Goal: Task Accomplishment & Management: Manage account settings

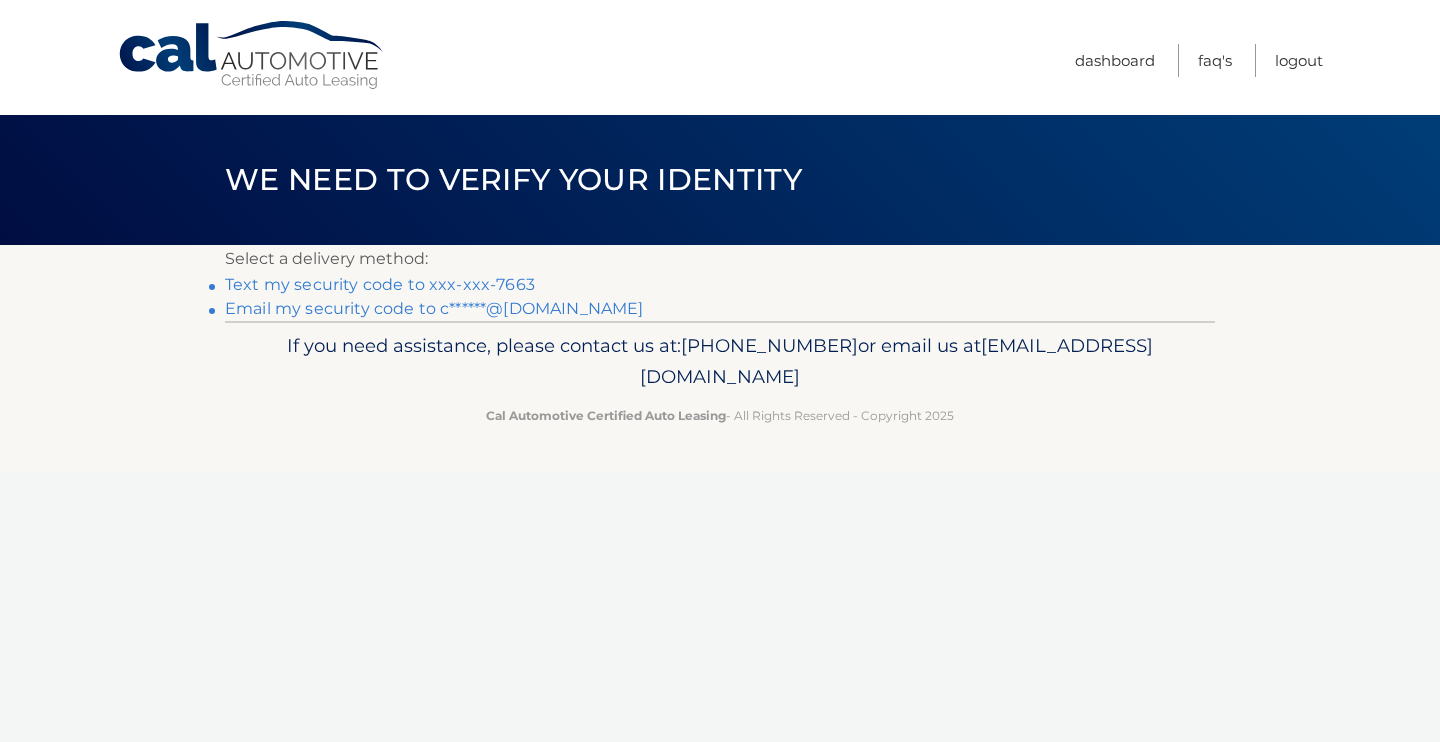
click at [502, 281] on link "Text my security code to xxx-xxx-7663" at bounding box center [380, 284] width 310 height 19
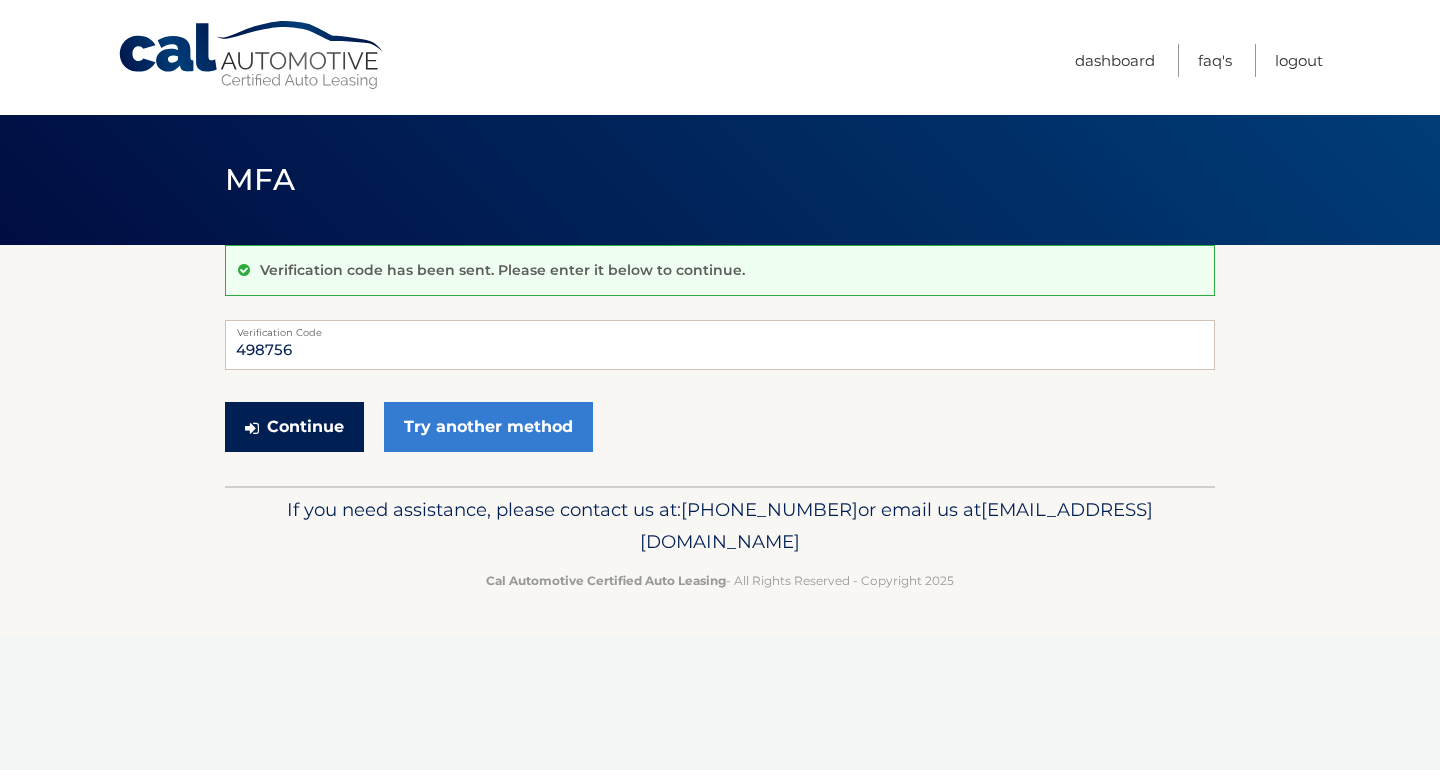
type input "498756"
click at [294, 426] on button "Continue" at bounding box center [294, 427] width 139 height 50
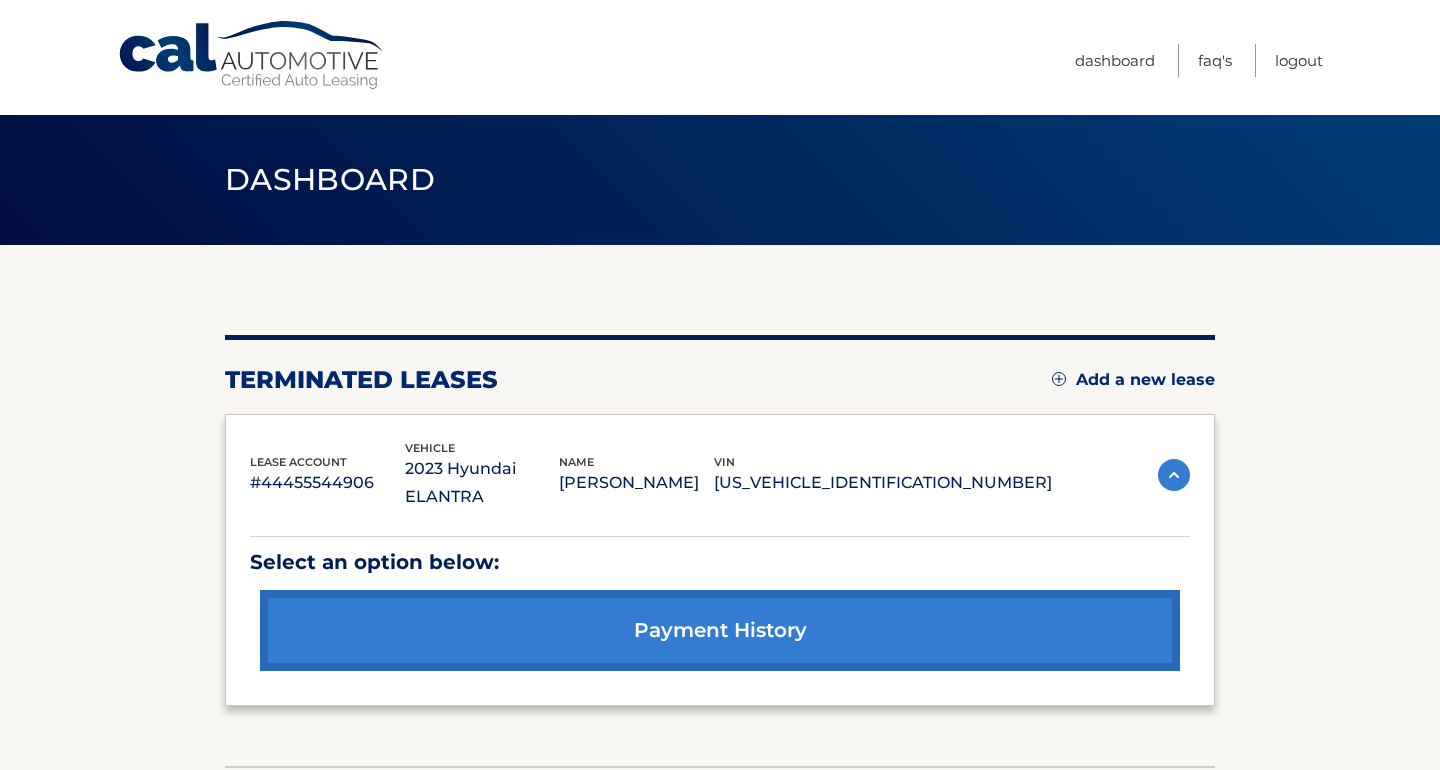
click at [1152, 380] on link "Add a new lease" at bounding box center [1133, 380] width 163 height 20
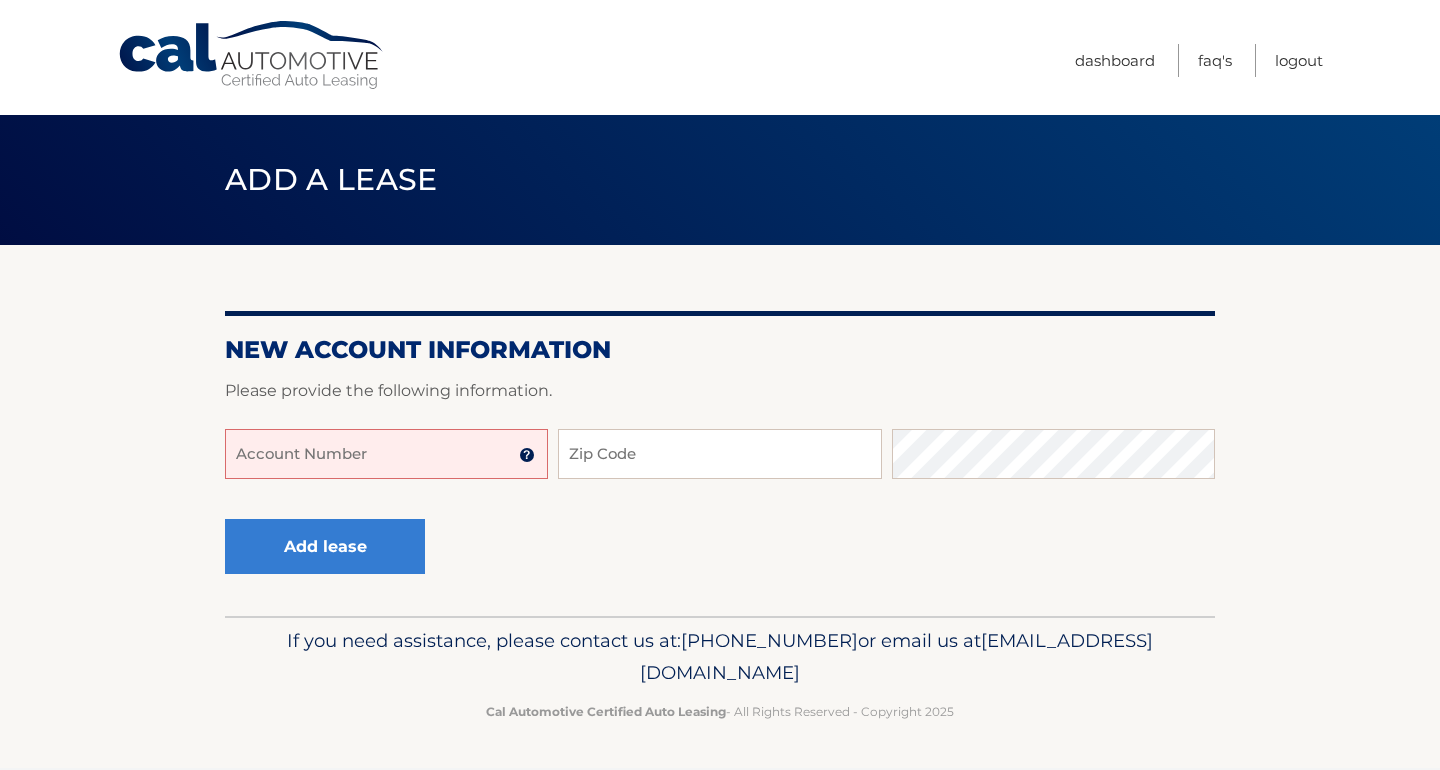
click at [353, 464] on input "Account Number" at bounding box center [386, 454] width 323 height 50
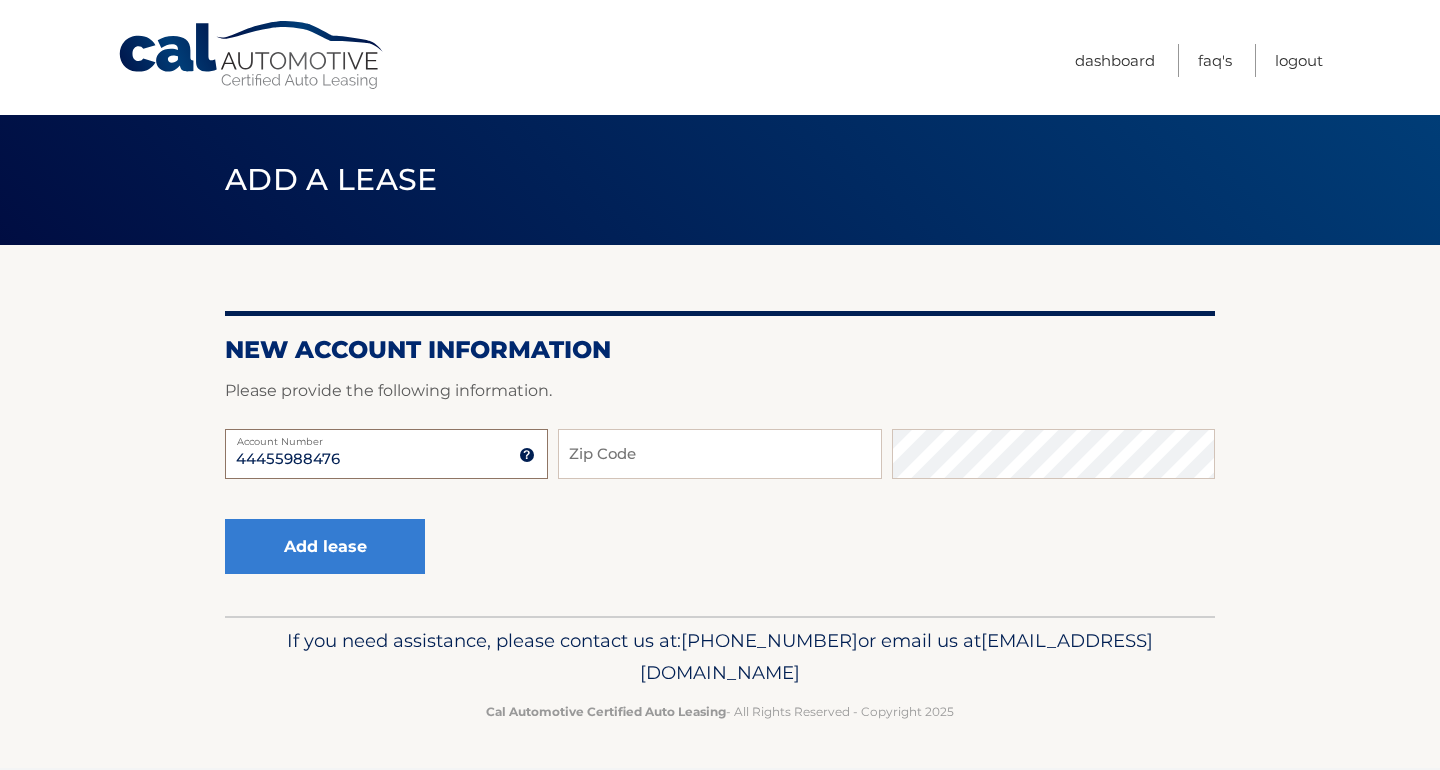
type input "44455988476"
click at [681, 458] on input "Zip Code" at bounding box center [719, 454] width 323 height 50
type input "10604"
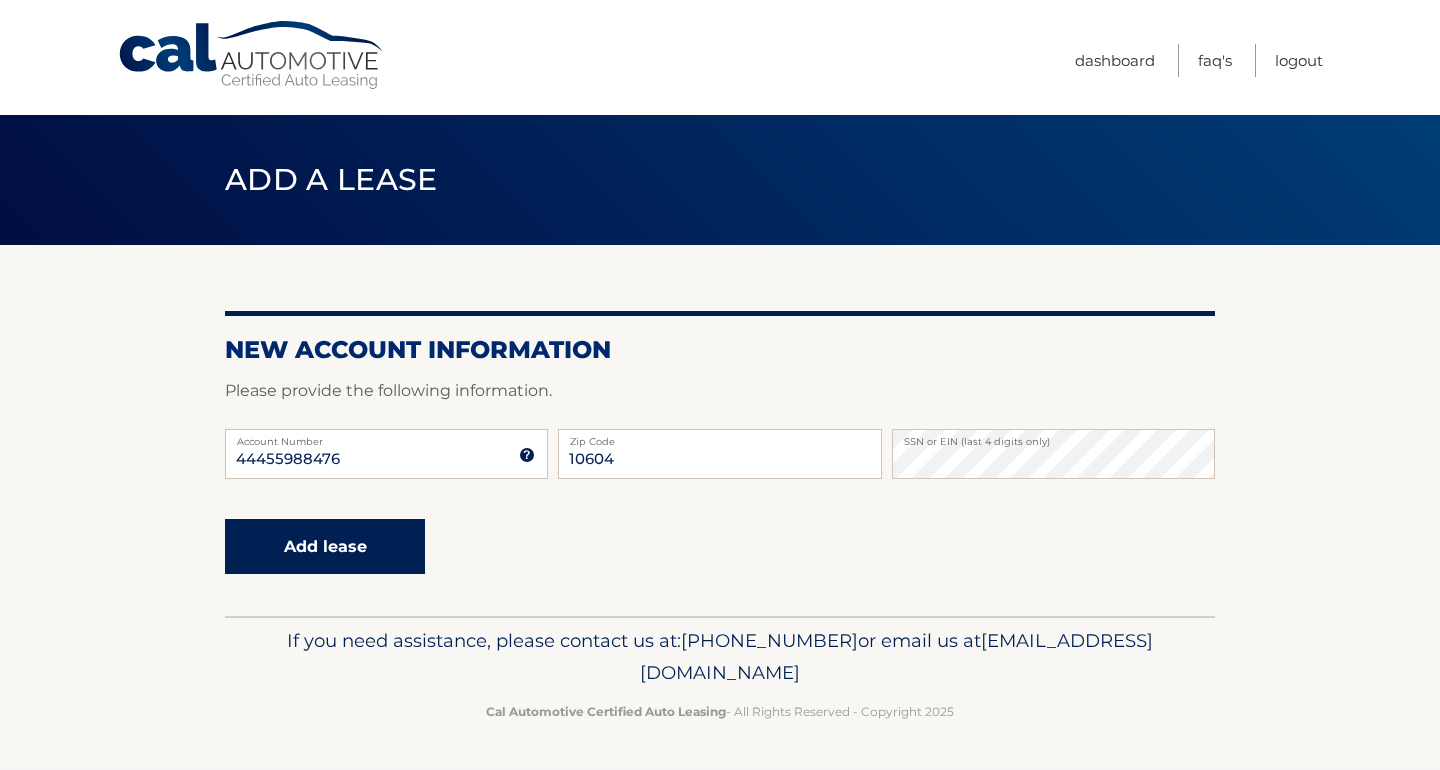
click at [349, 532] on button "Add lease" at bounding box center [325, 546] width 200 height 55
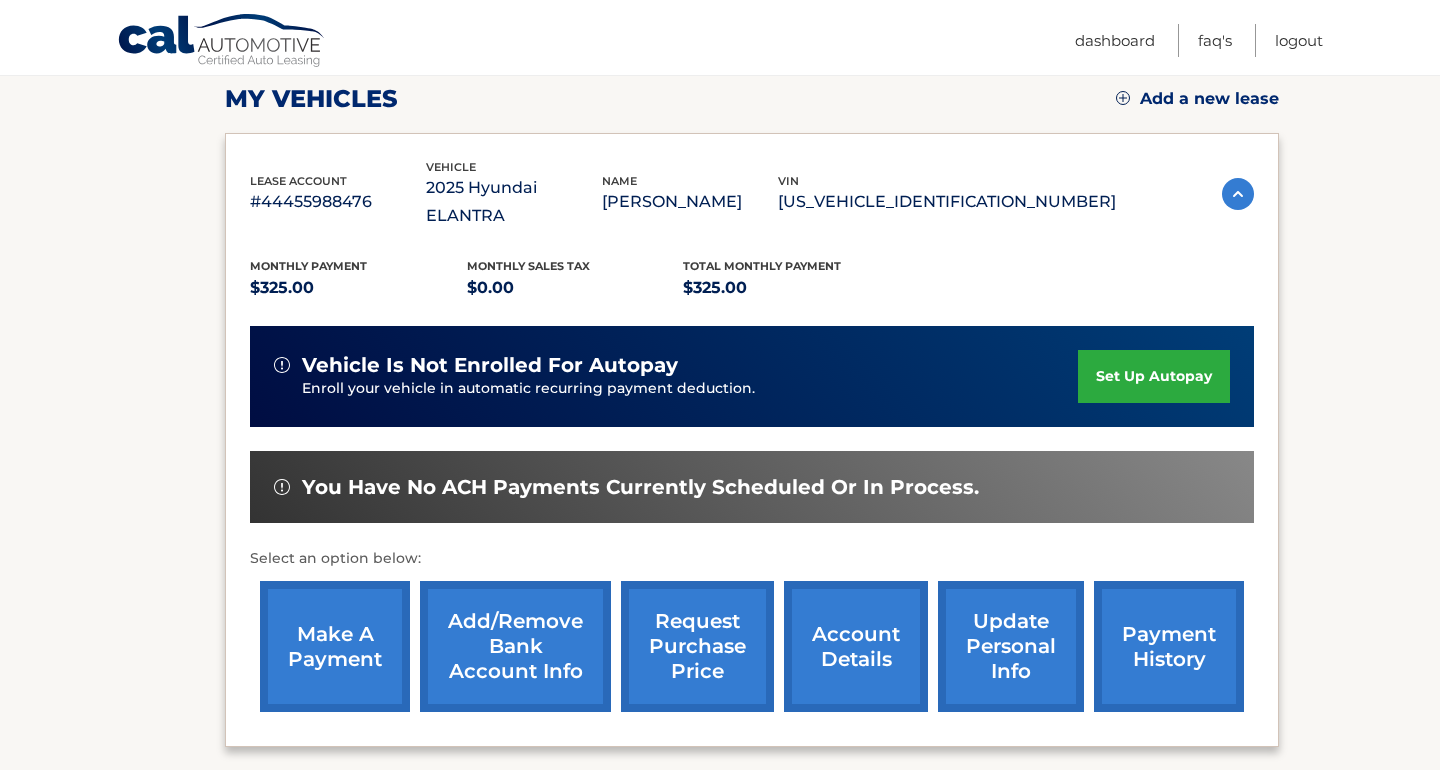
scroll to position [283, 0]
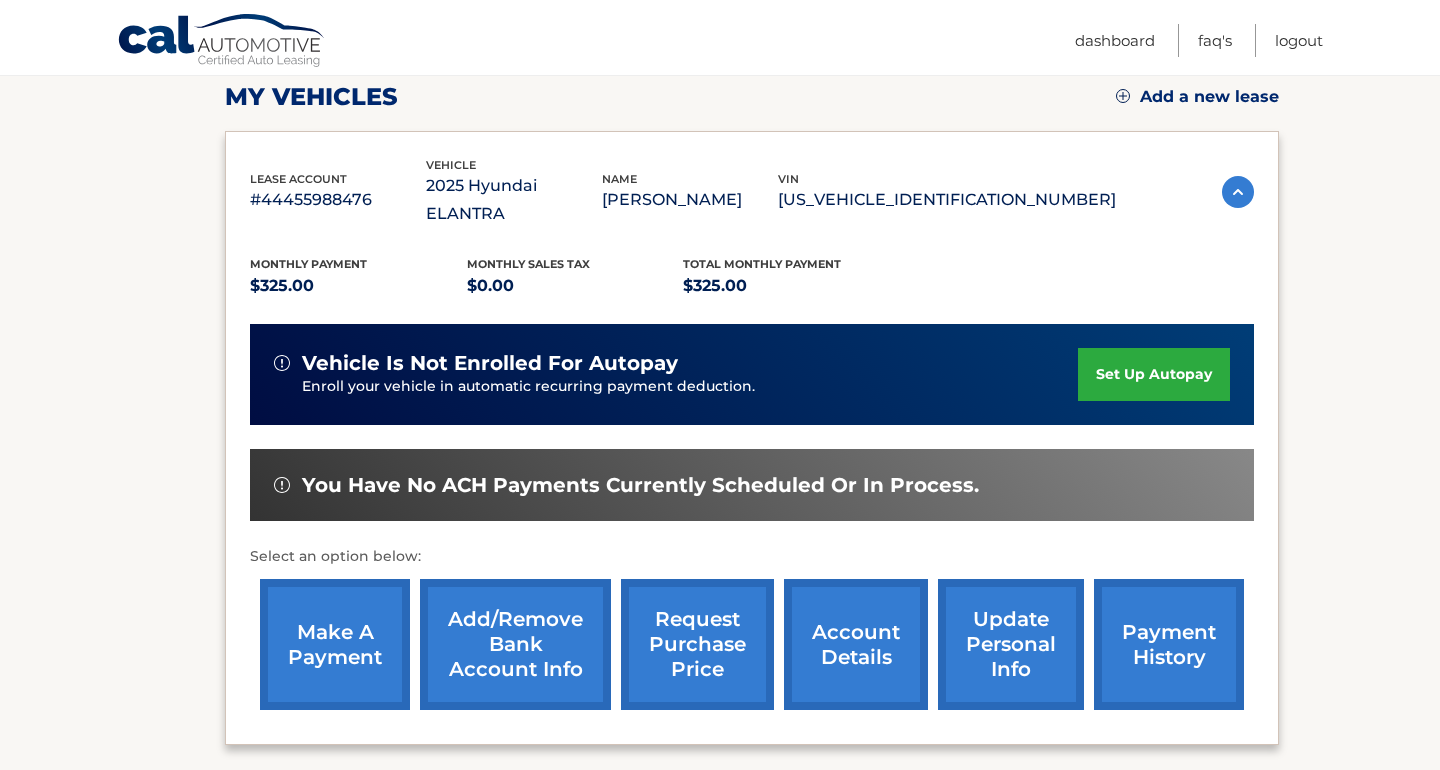
click at [1166, 352] on link "set up autopay" at bounding box center [1154, 374] width 152 height 53
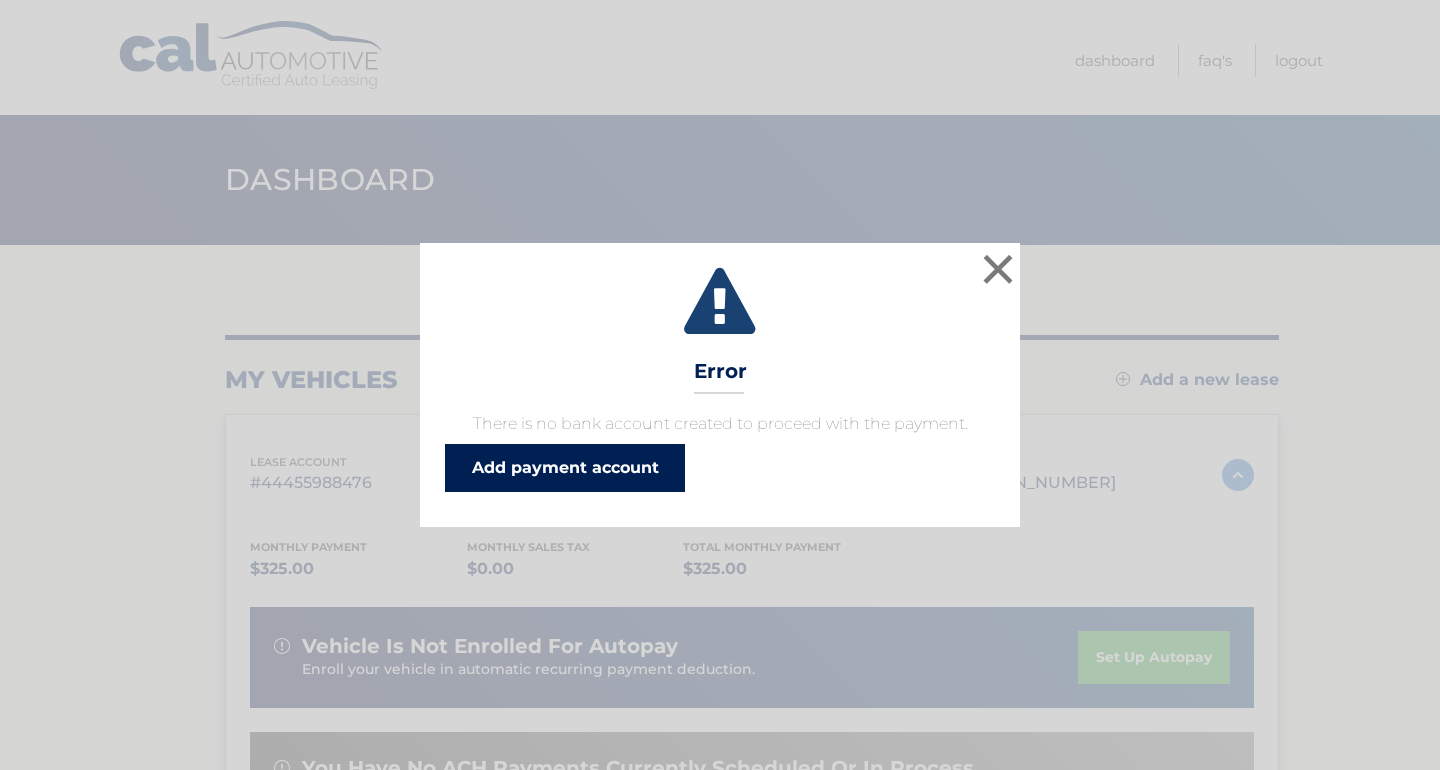
click at [607, 475] on link "Add payment account" at bounding box center [565, 468] width 240 height 48
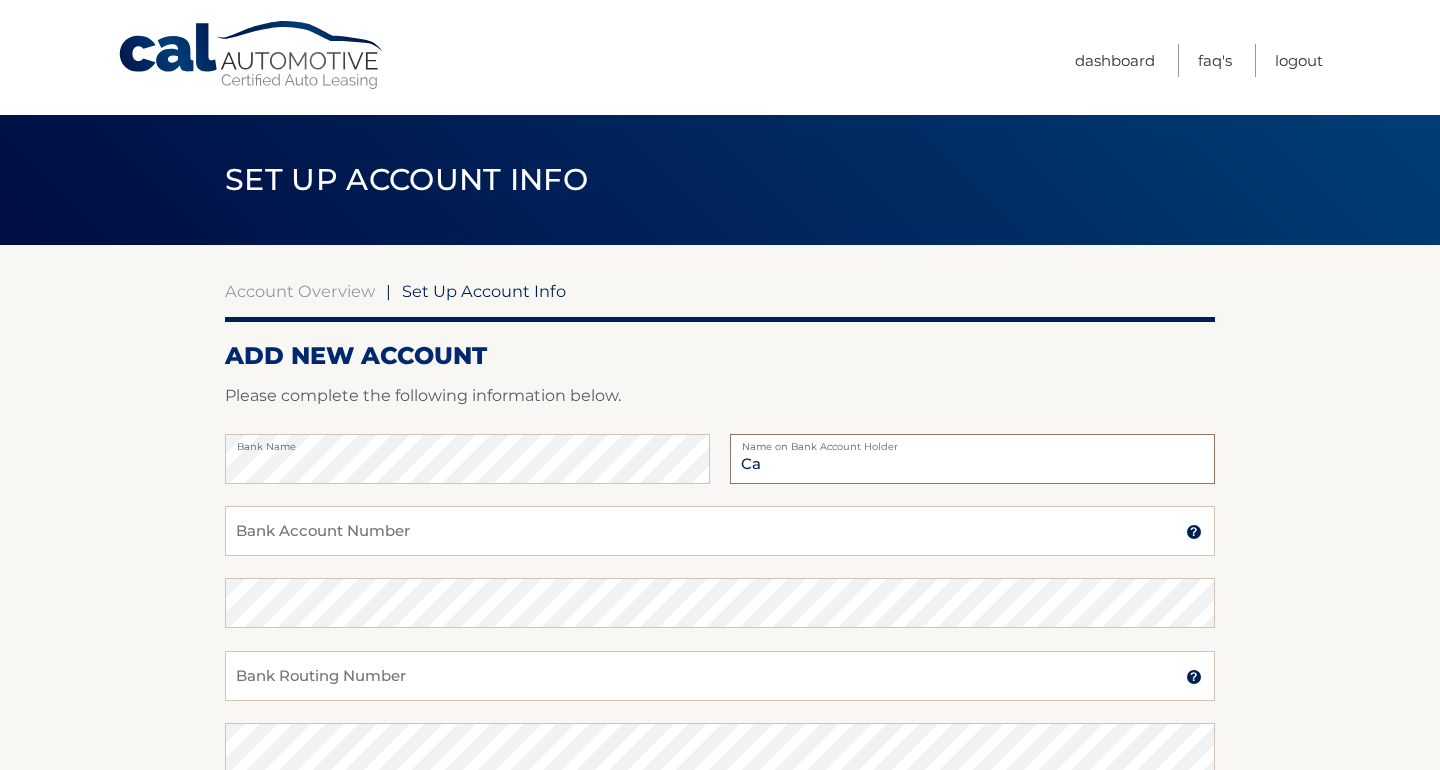
click at [862, 456] on input "Ca" at bounding box center [972, 459] width 485 height 50
type input "Cally R Bayer"
click at [560, 525] on input "Bank Account Number" at bounding box center [720, 531] width 990 height 50
type input "606625510"
click at [313, 671] on input "Bank Routing Number" at bounding box center [720, 676] width 990 height 50
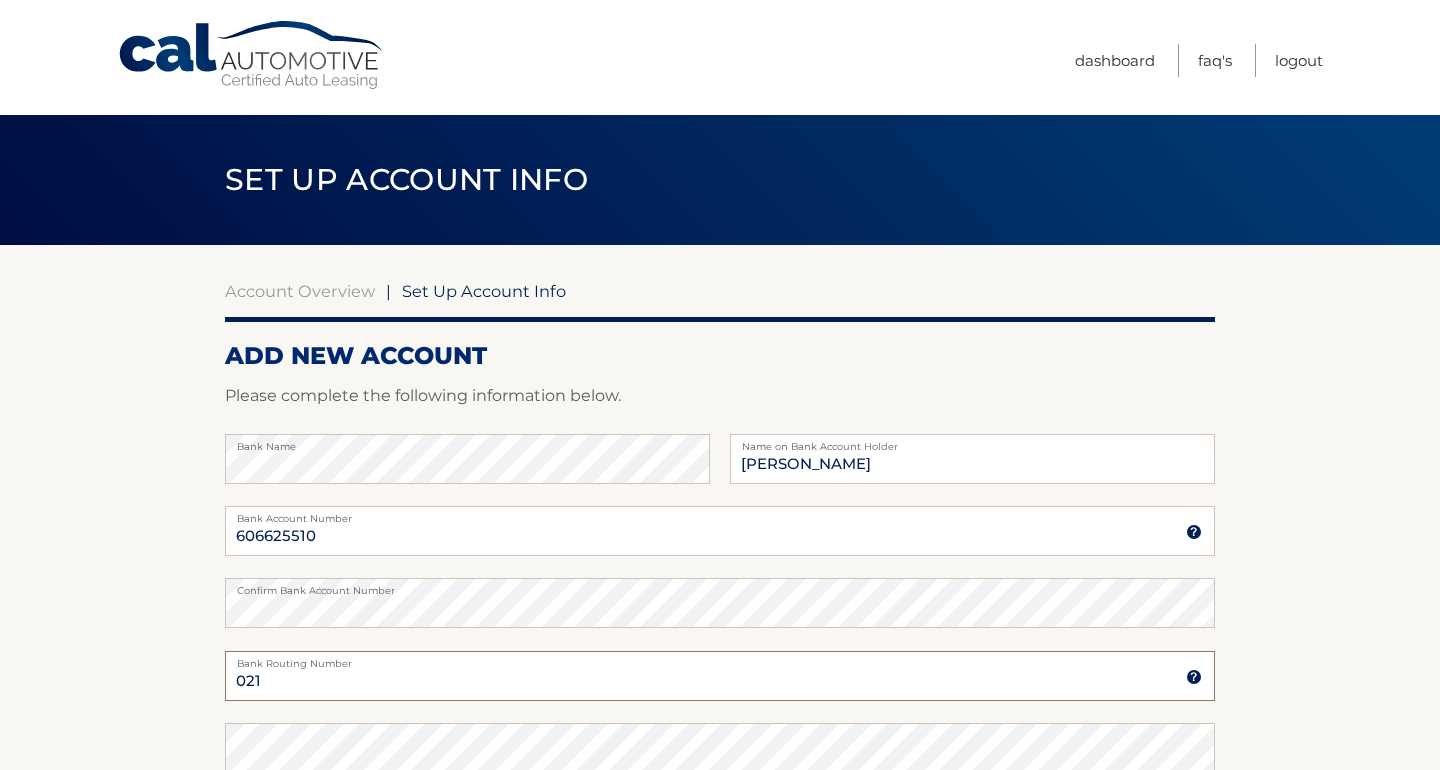
type input "021000021"
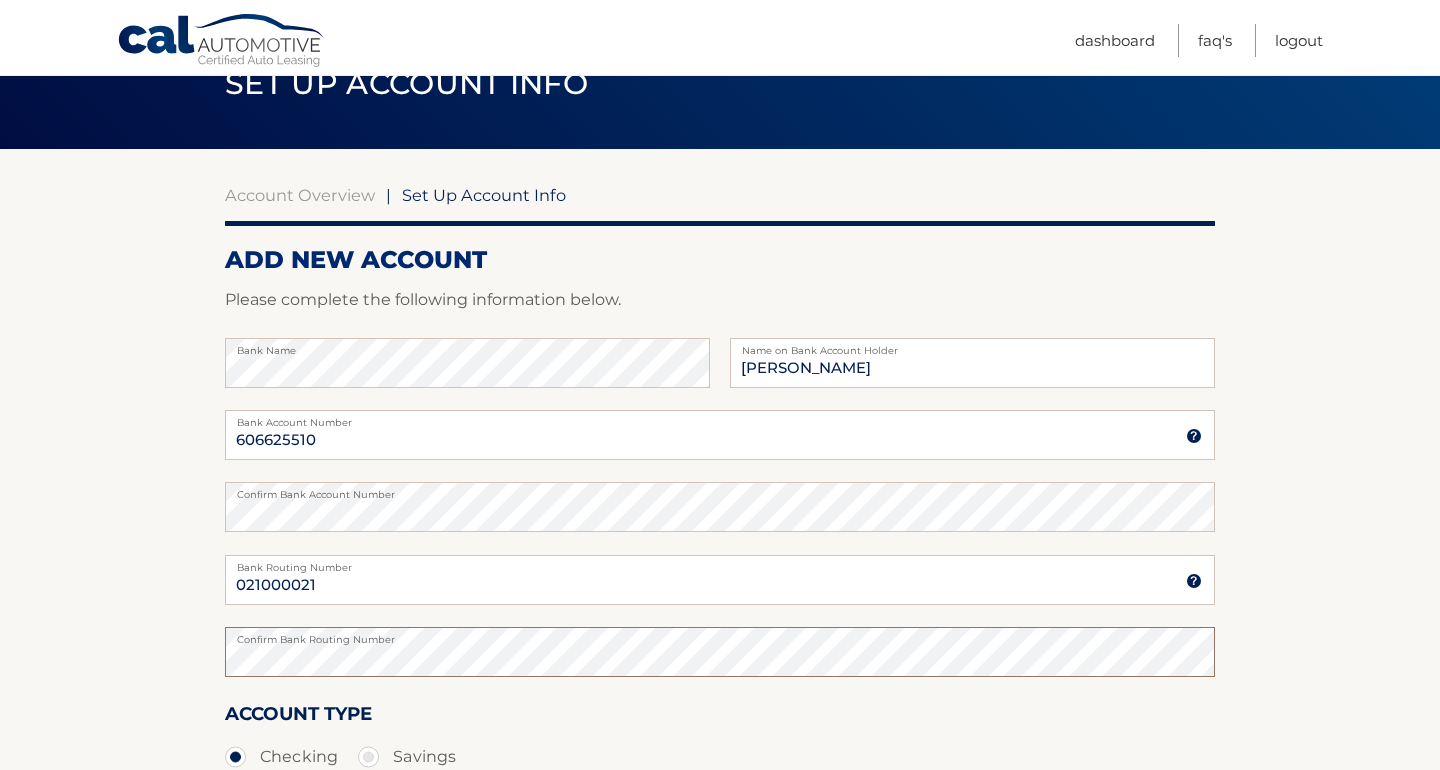
scroll to position [104, 0]
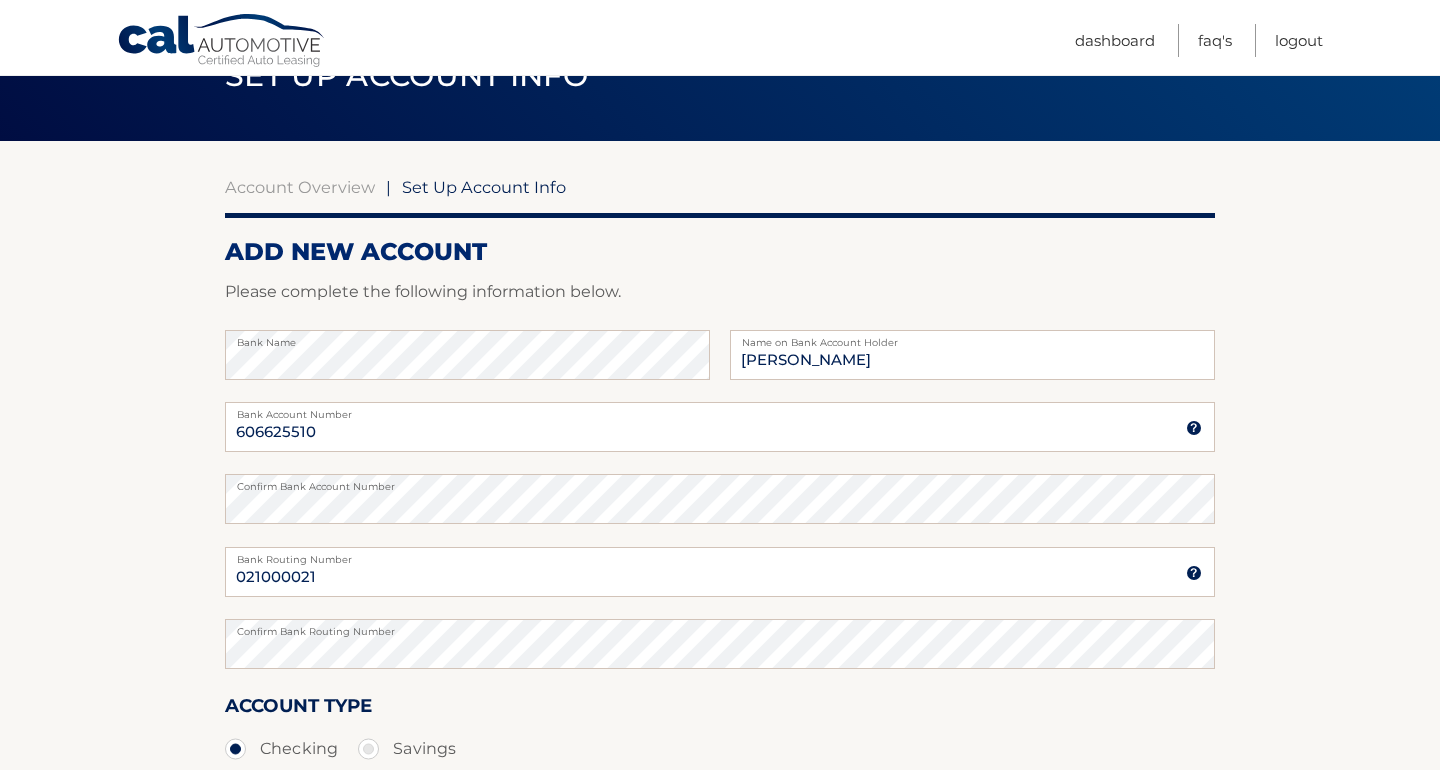
click at [132, 634] on section "Account Overview | Set Up Account Info ADD NEW ACCOUNT Please complete the foll…" at bounding box center [720, 522] width 1440 height 763
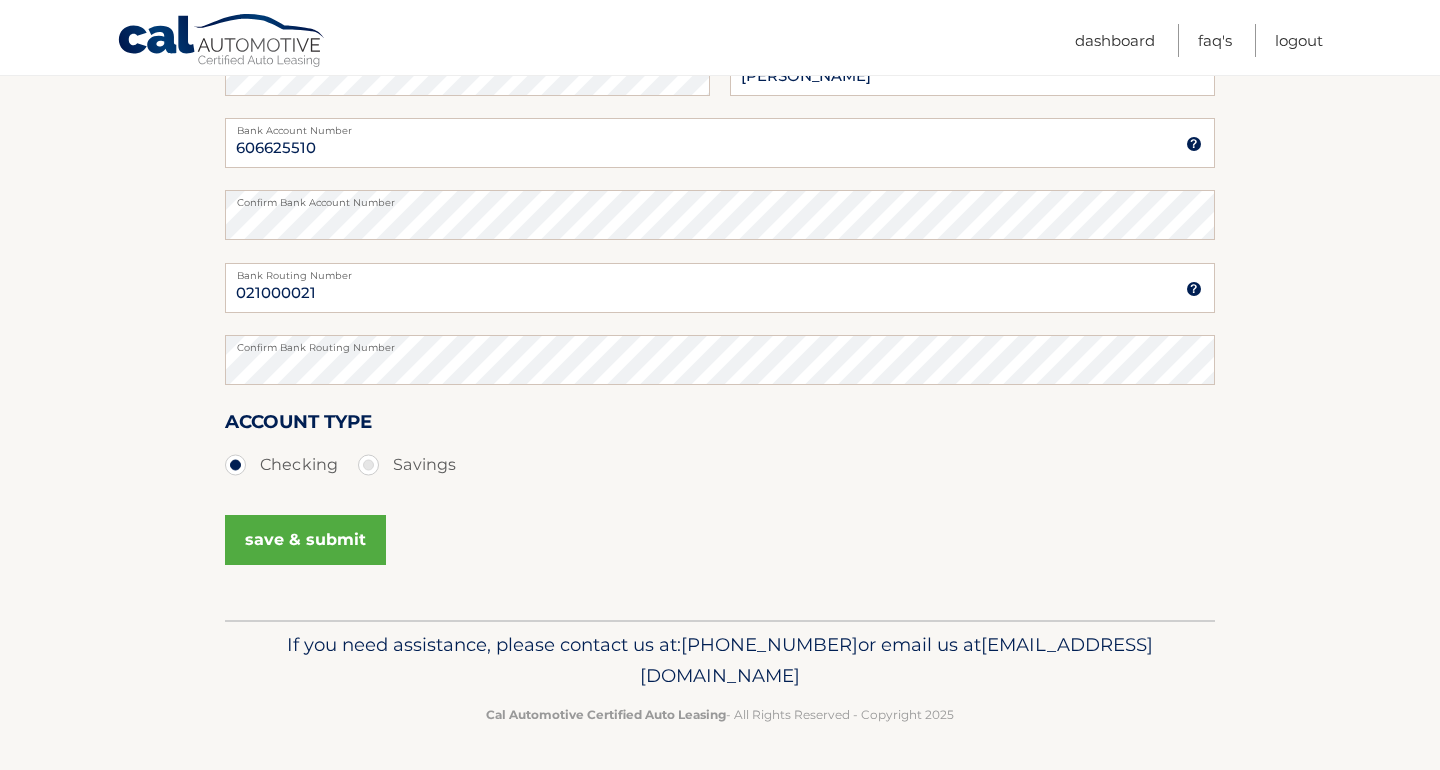
scroll to position [387, 0]
click at [323, 542] on button "save & submit" at bounding box center [305, 541] width 161 height 50
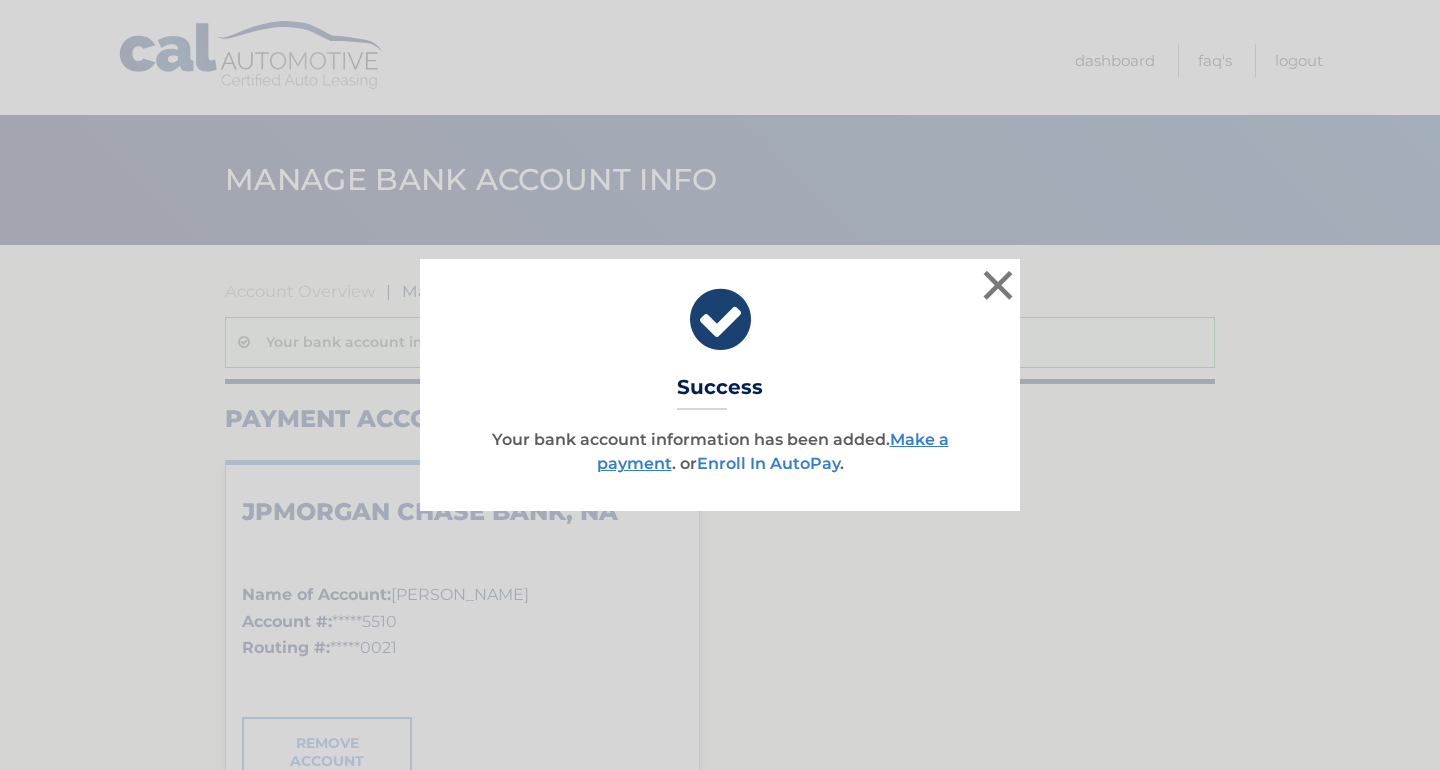
click at [813, 467] on link "Enroll In AutoPay" at bounding box center [768, 463] width 143 height 19
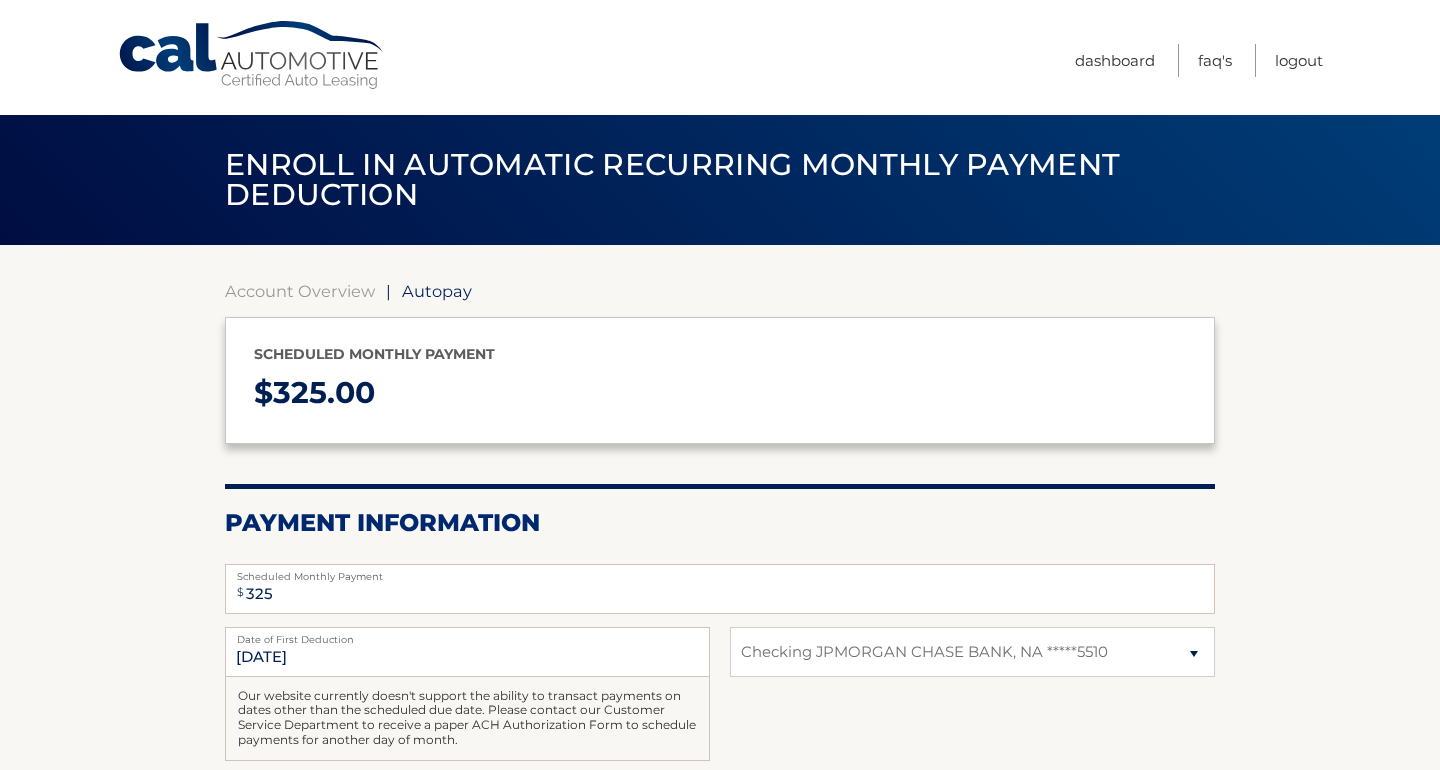
select select "NGI4MGQ5MzktODM2OC00YzYwLWI2ZmMtZTI1NDhkMDFjOGVi"
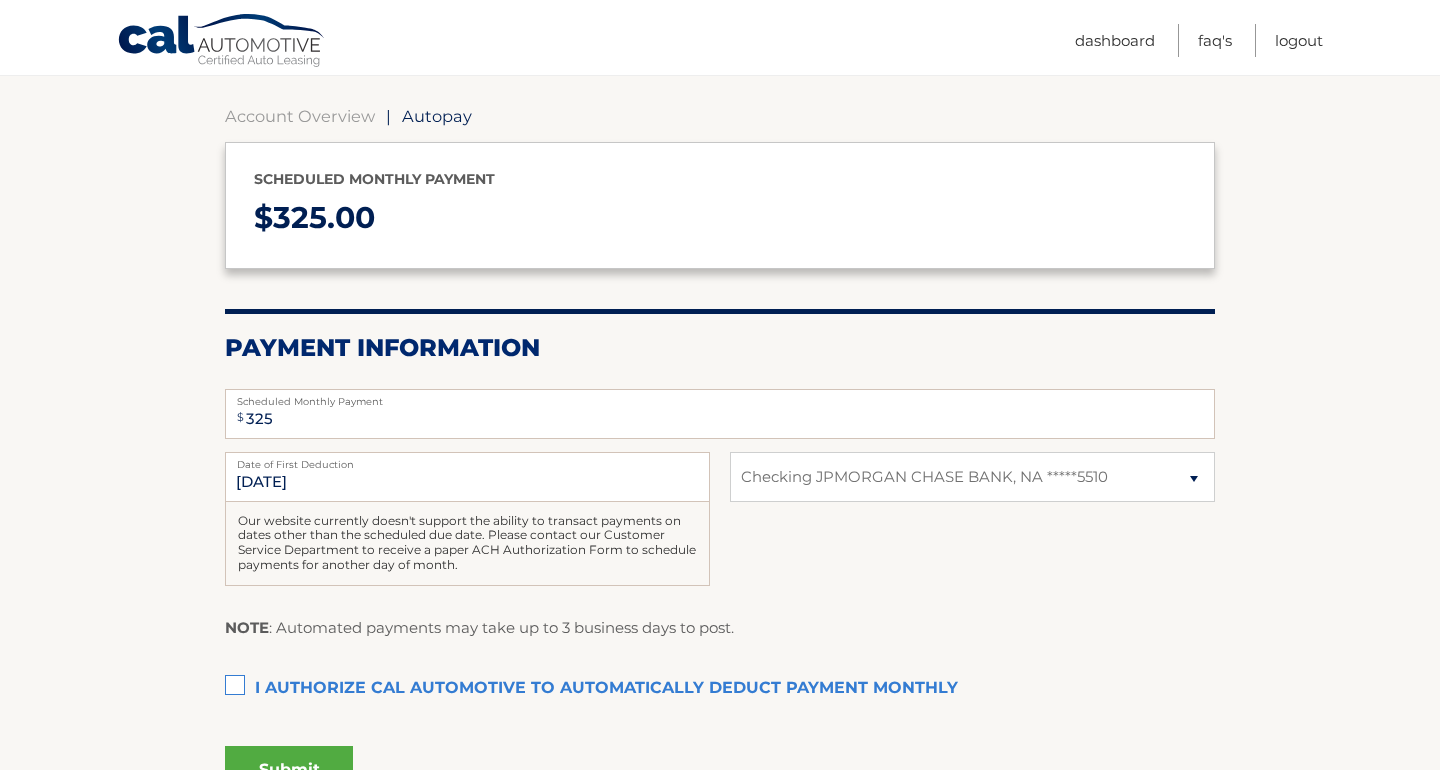
click at [238, 672] on label "I authorize cal automotive to automatically deduct payment monthly This checkbo…" at bounding box center [720, 689] width 990 height 40
click at [0, 0] on input "I authorize cal automotive to automatically deduct payment monthly This checkbo…" at bounding box center [0, 0] width 0 height 0
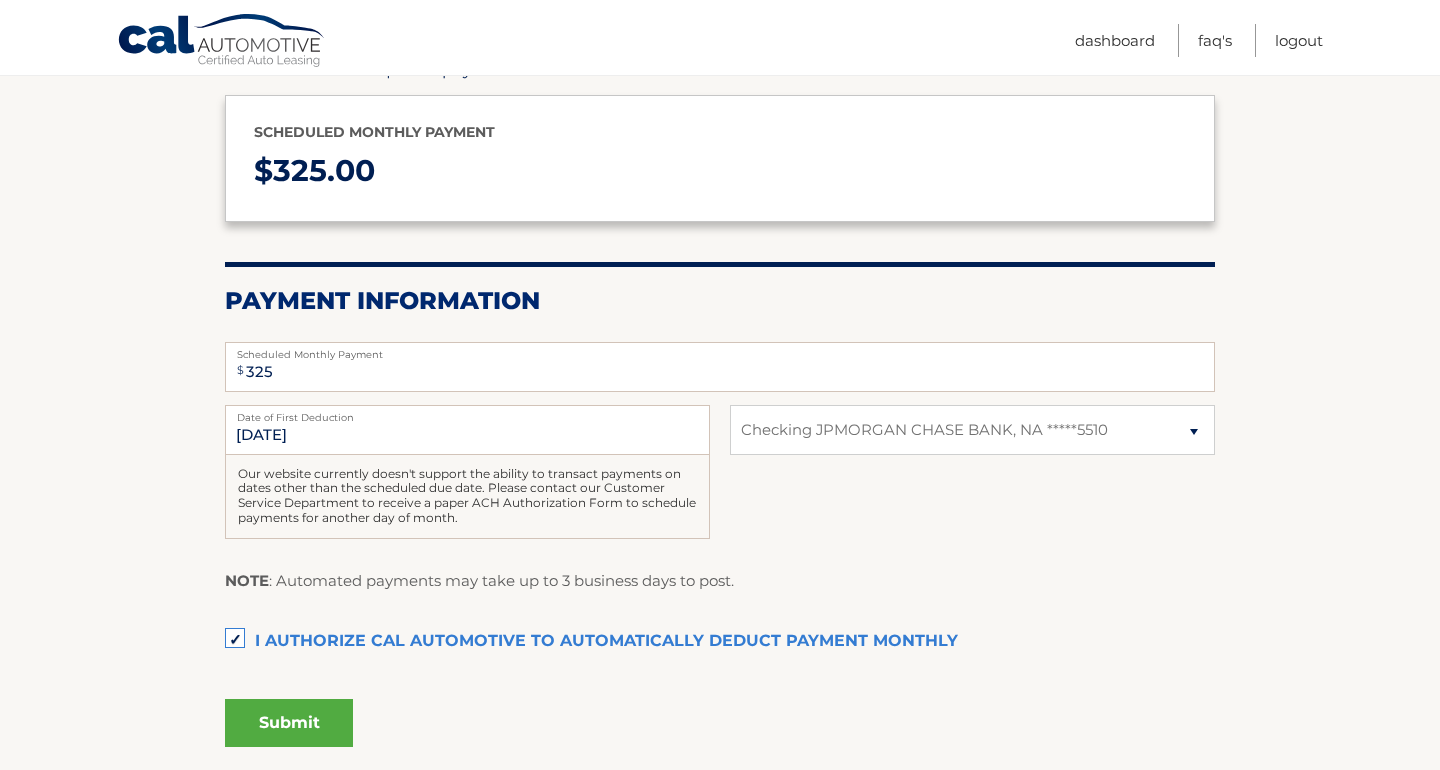
scroll to position [232, 0]
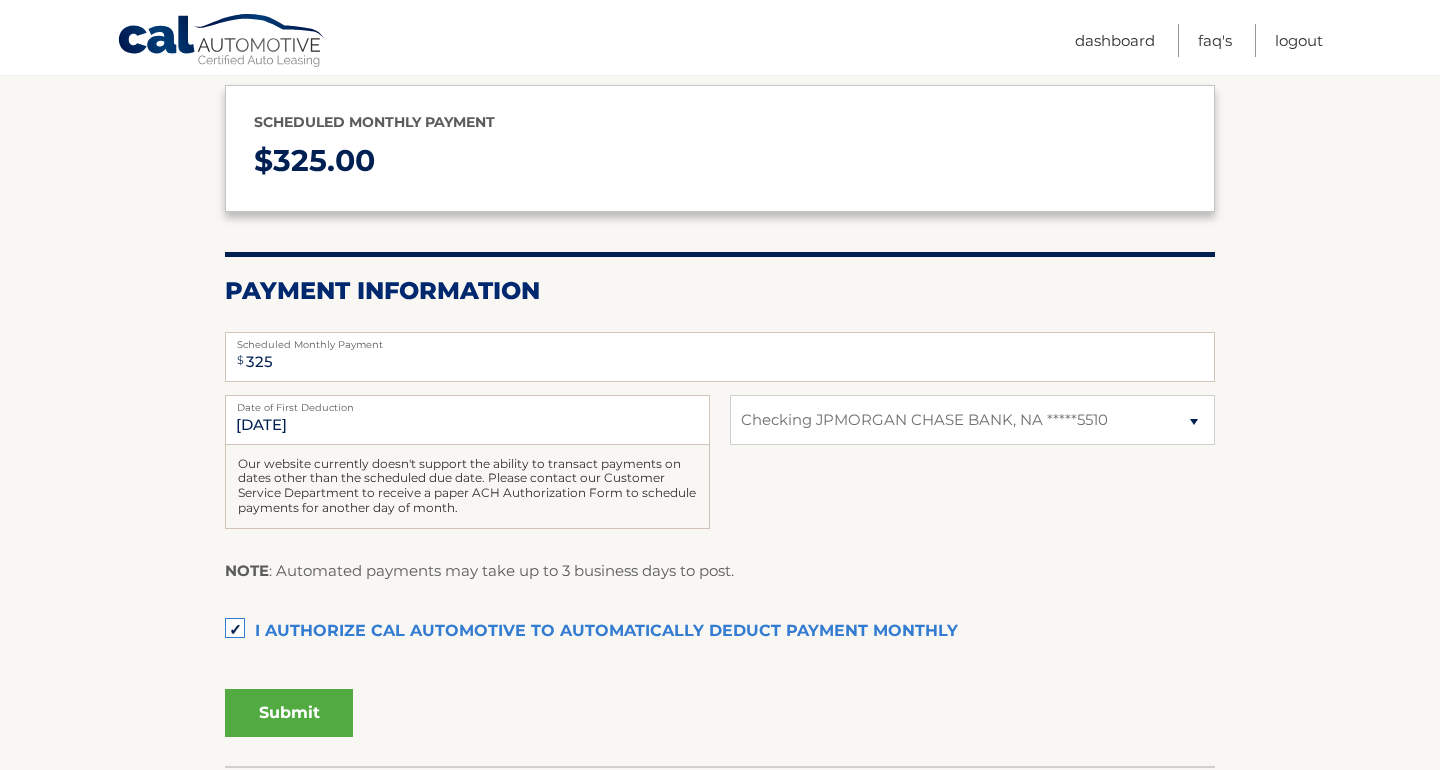
click at [321, 696] on button "Submit" at bounding box center [289, 713] width 128 height 48
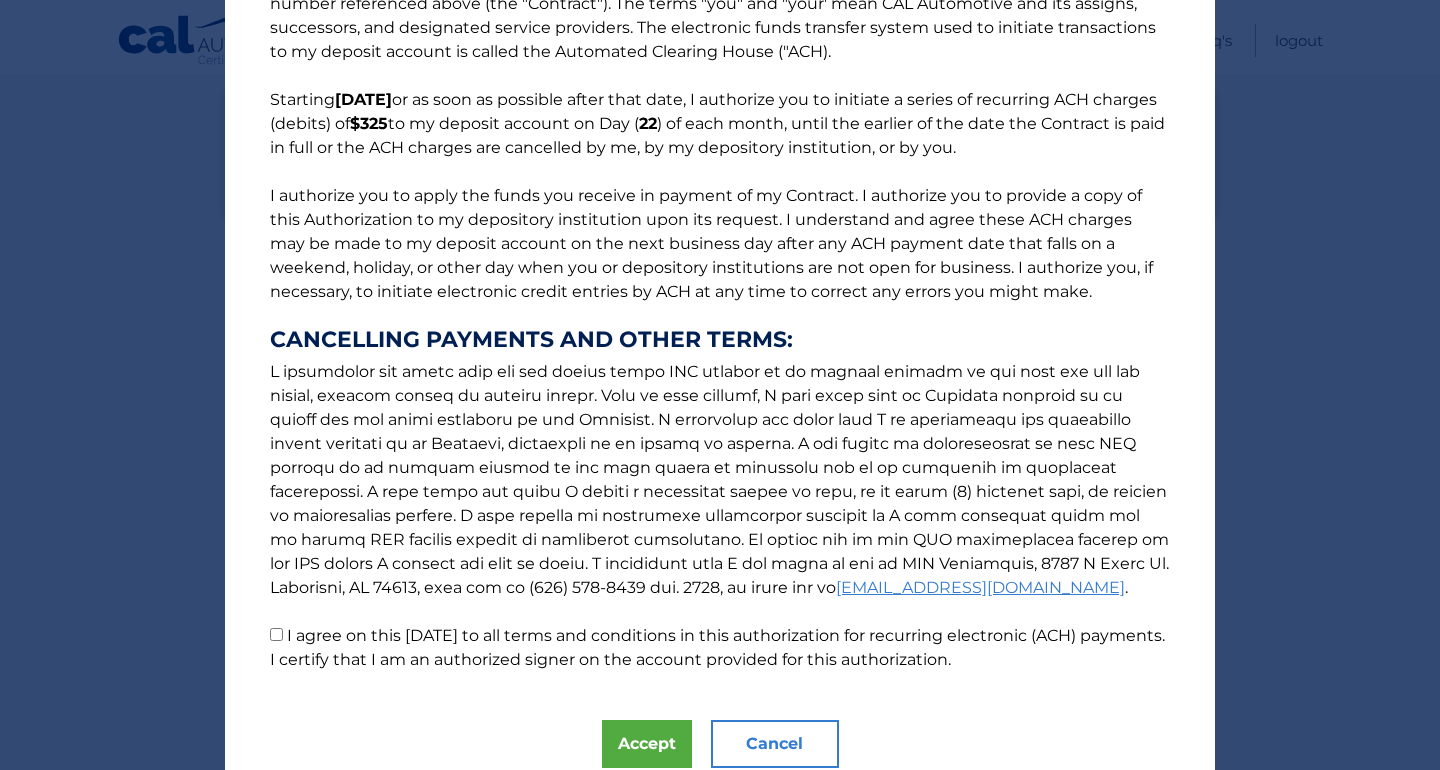
scroll to position [132, 0]
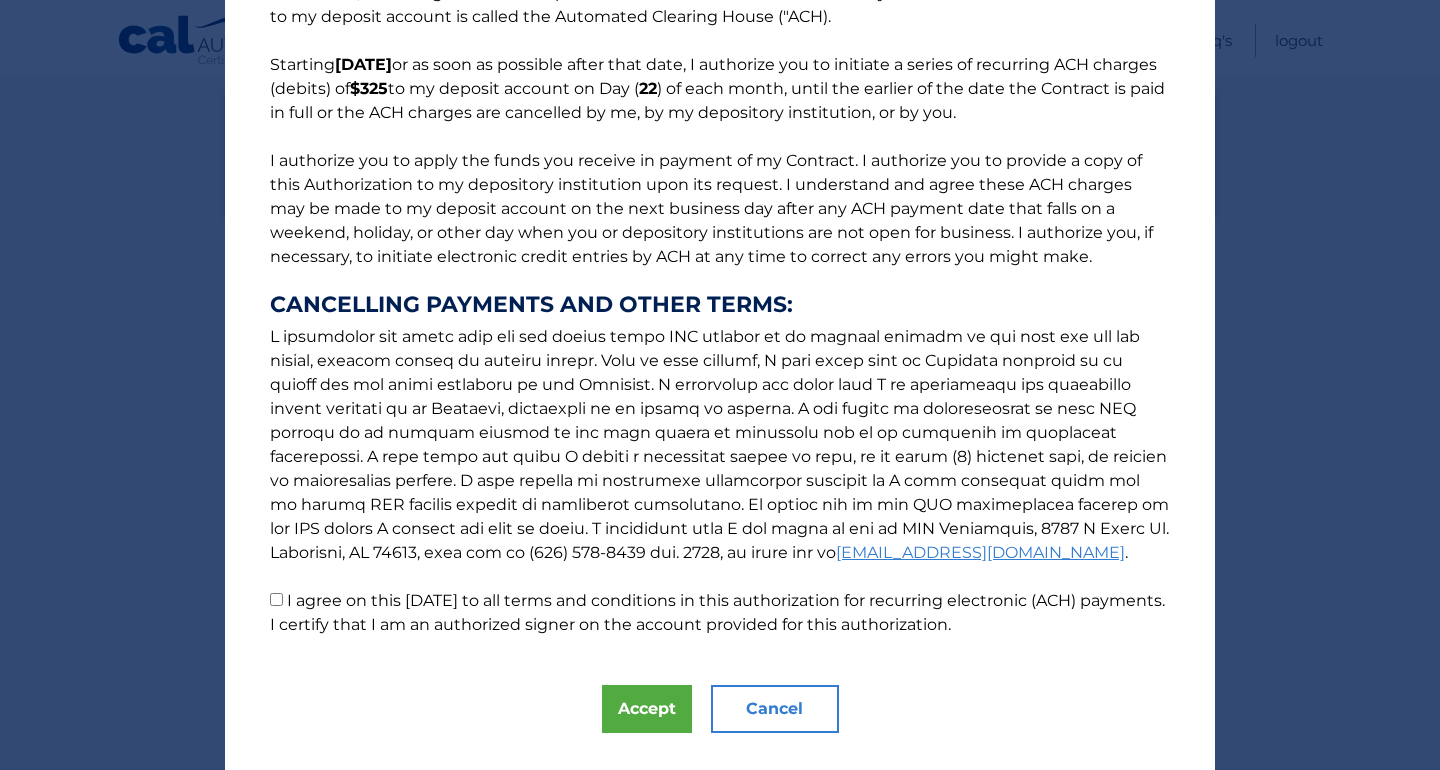
click at [279, 597] on input "I agree on this 08/26/2025 to all terms and conditions in this authorization fo…" at bounding box center [276, 599] width 13 height 13
checkbox input "true"
click at [660, 702] on button "Accept" at bounding box center [647, 709] width 90 height 48
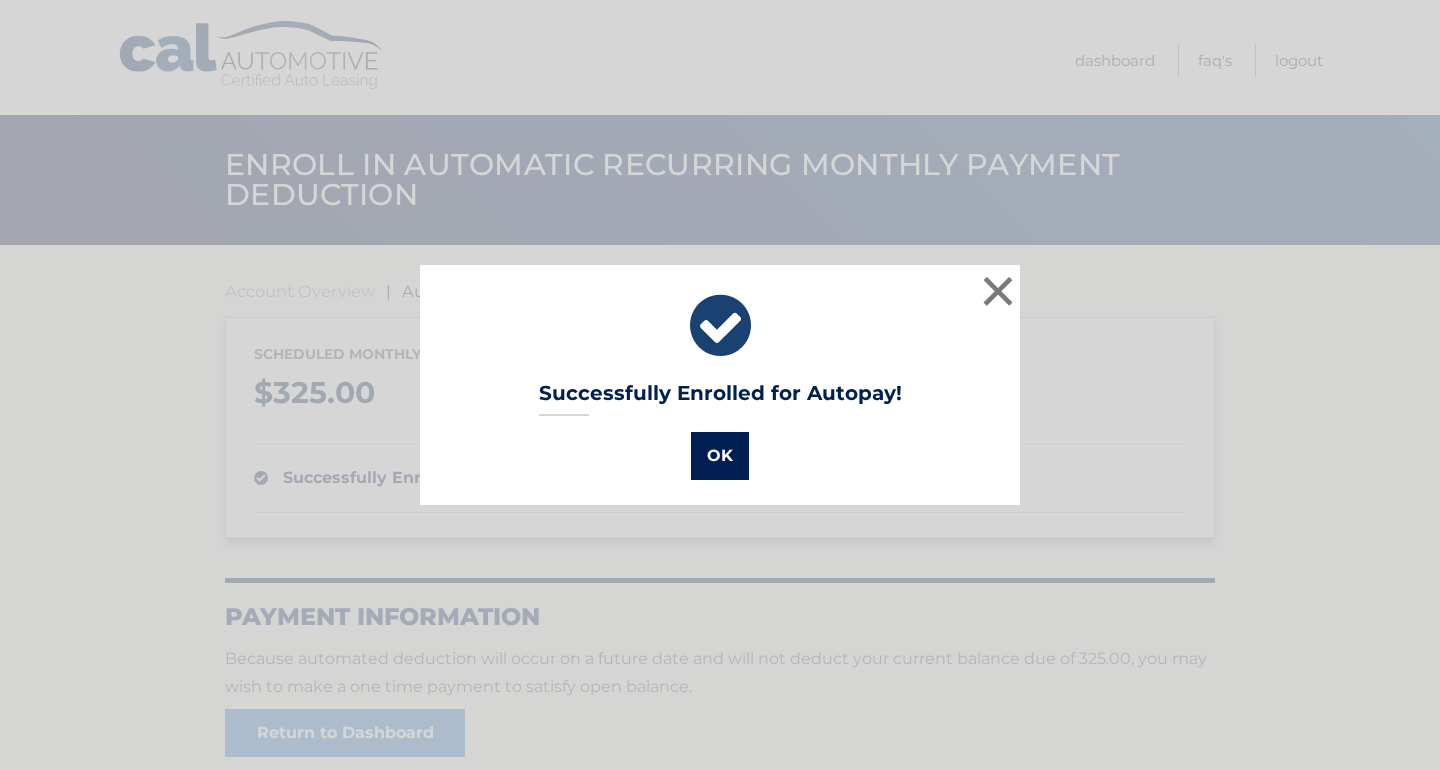
click at [737, 463] on button "OK" at bounding box center [720, 456] width 58 height 48
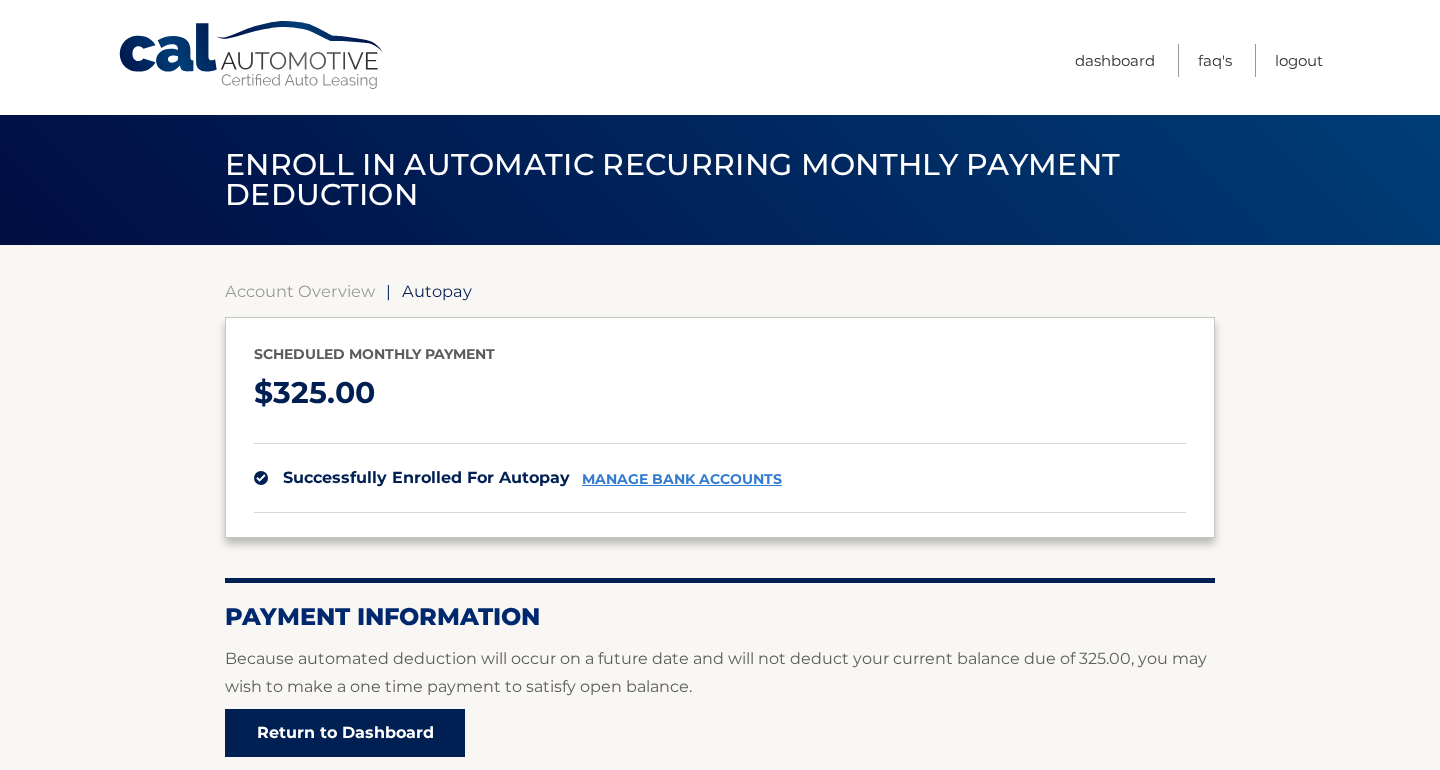
click at [425, 729] on link "Return to Dashboard" at bounding box center [345, 733] width 240 height 48
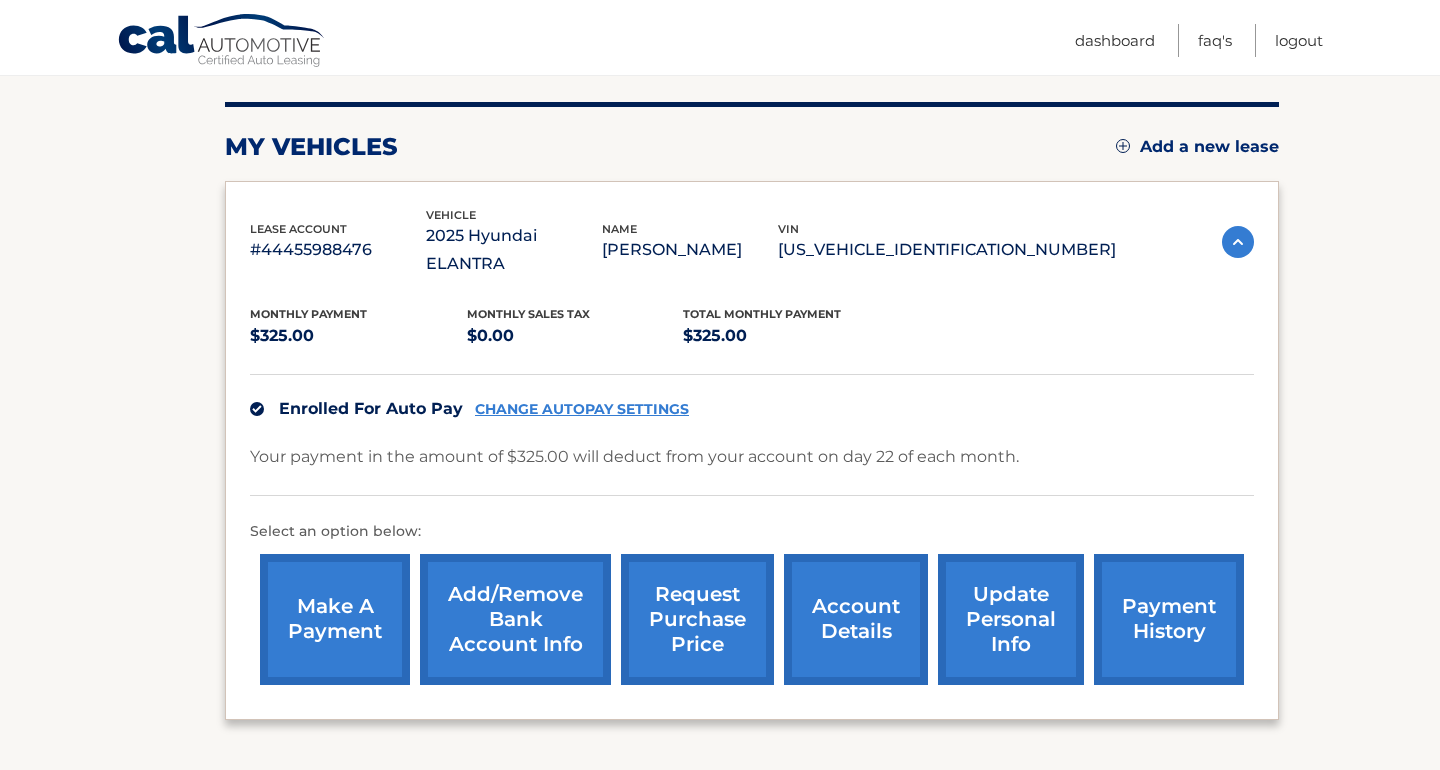
scroll to position [239, 0]
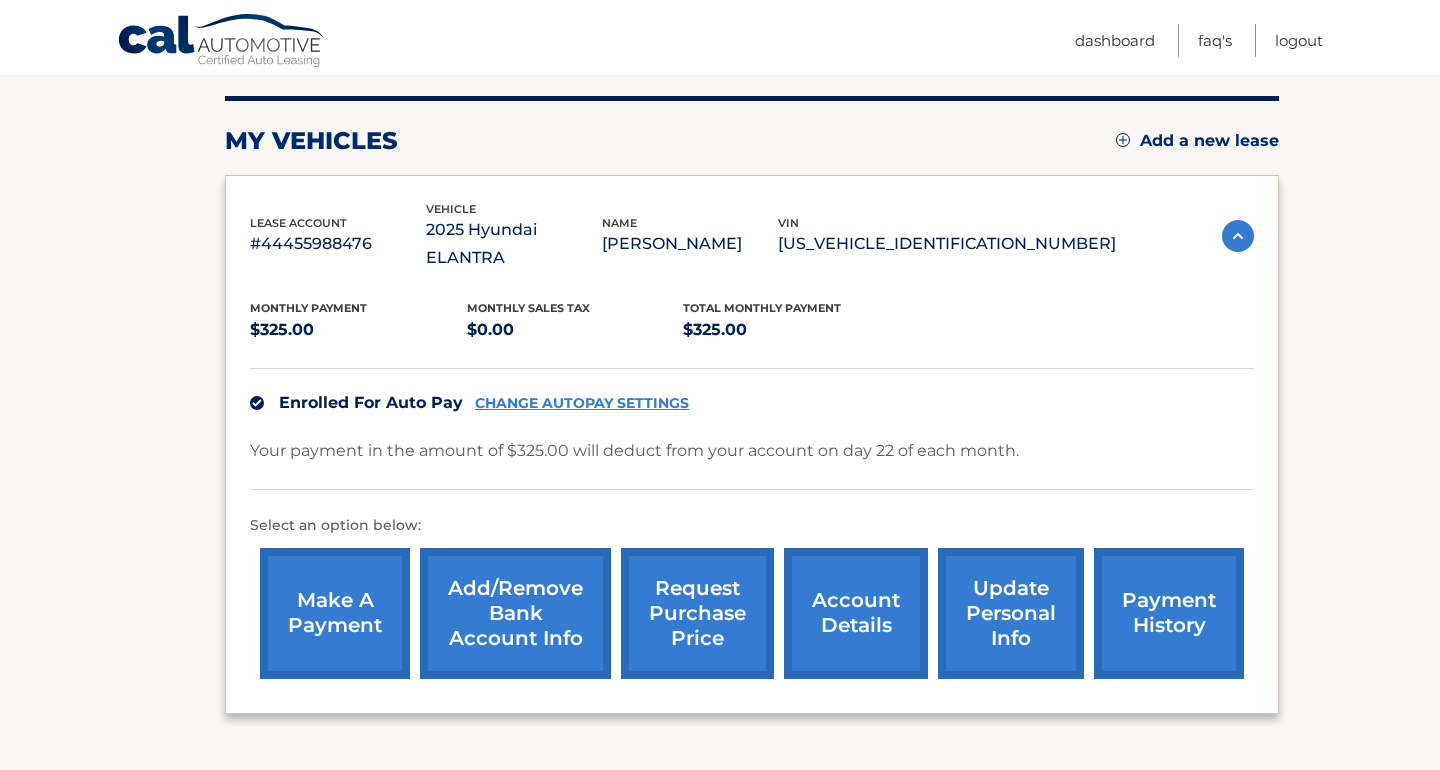
click at [1174, 573] on link "payment history" at bounding box center [1169, 613] width 150 height 131
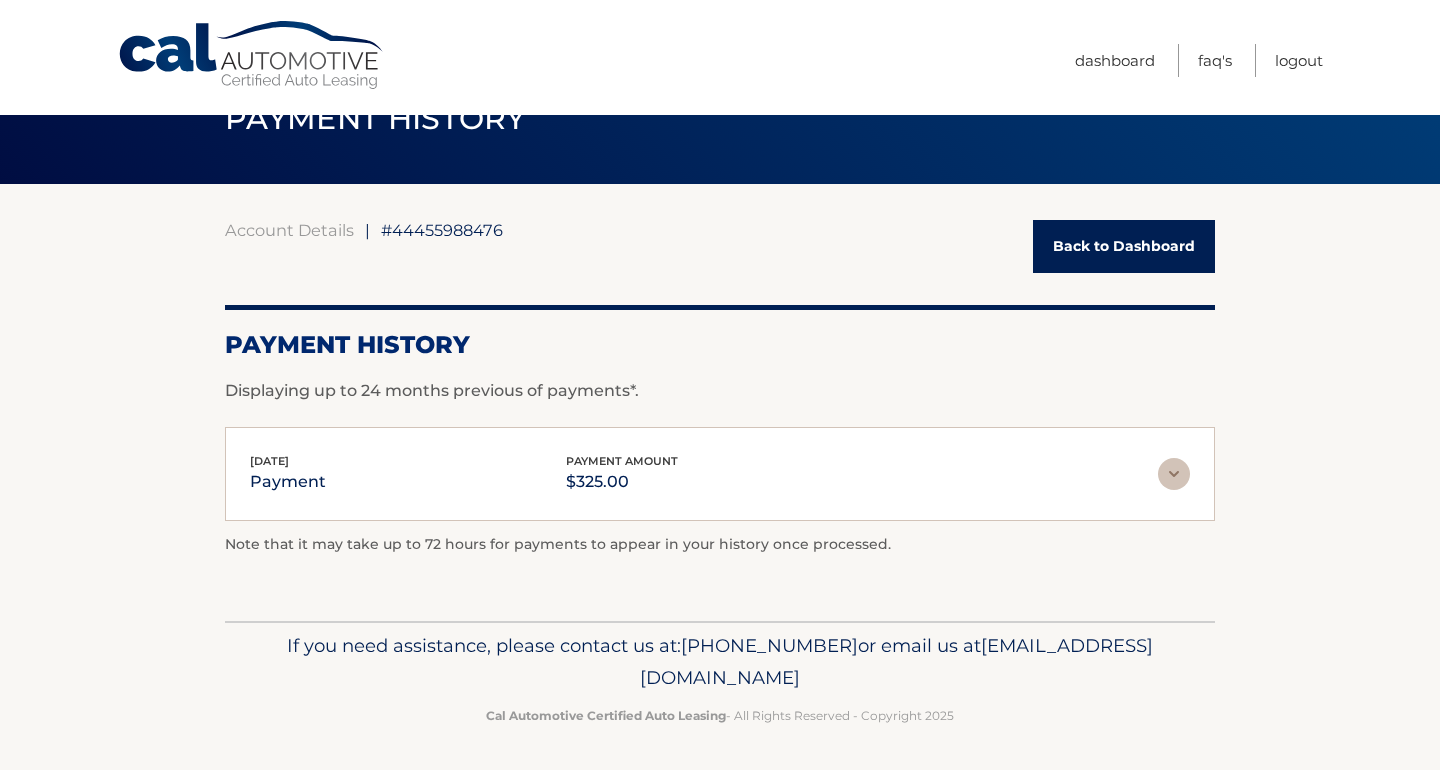
scroll to position [60, 0]
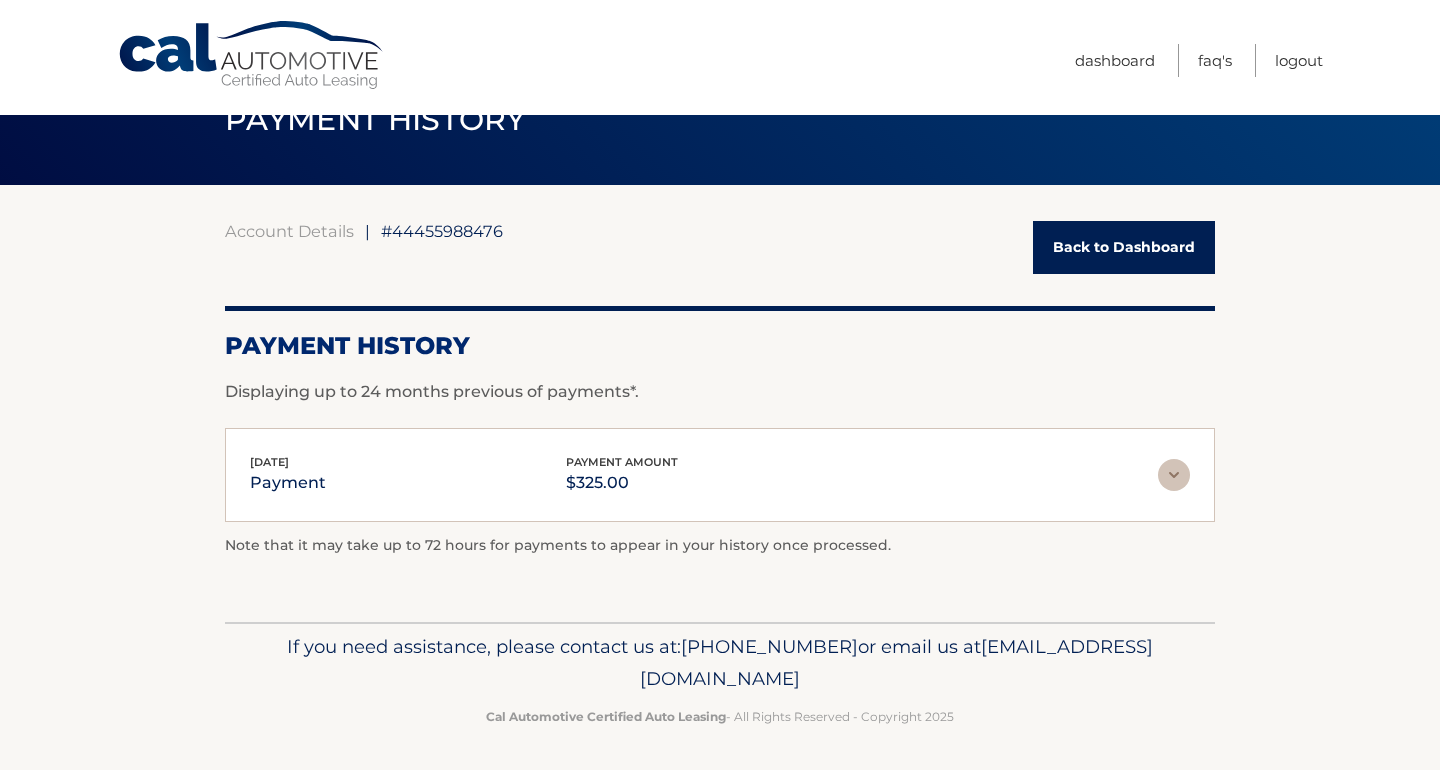
click at [1174, 464] on img at bounding box center [1174, 475] width 32 height 32
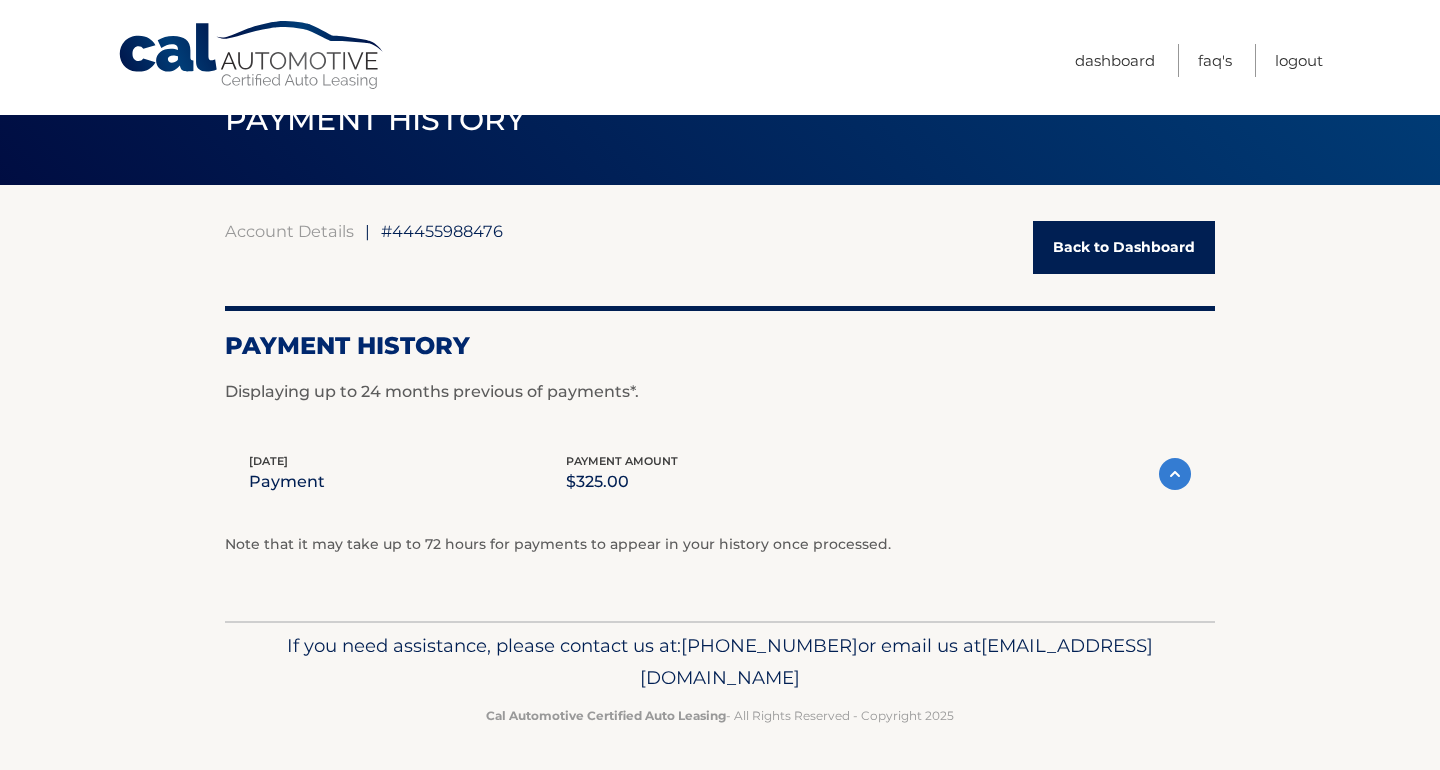
scroll to position [59, 0]
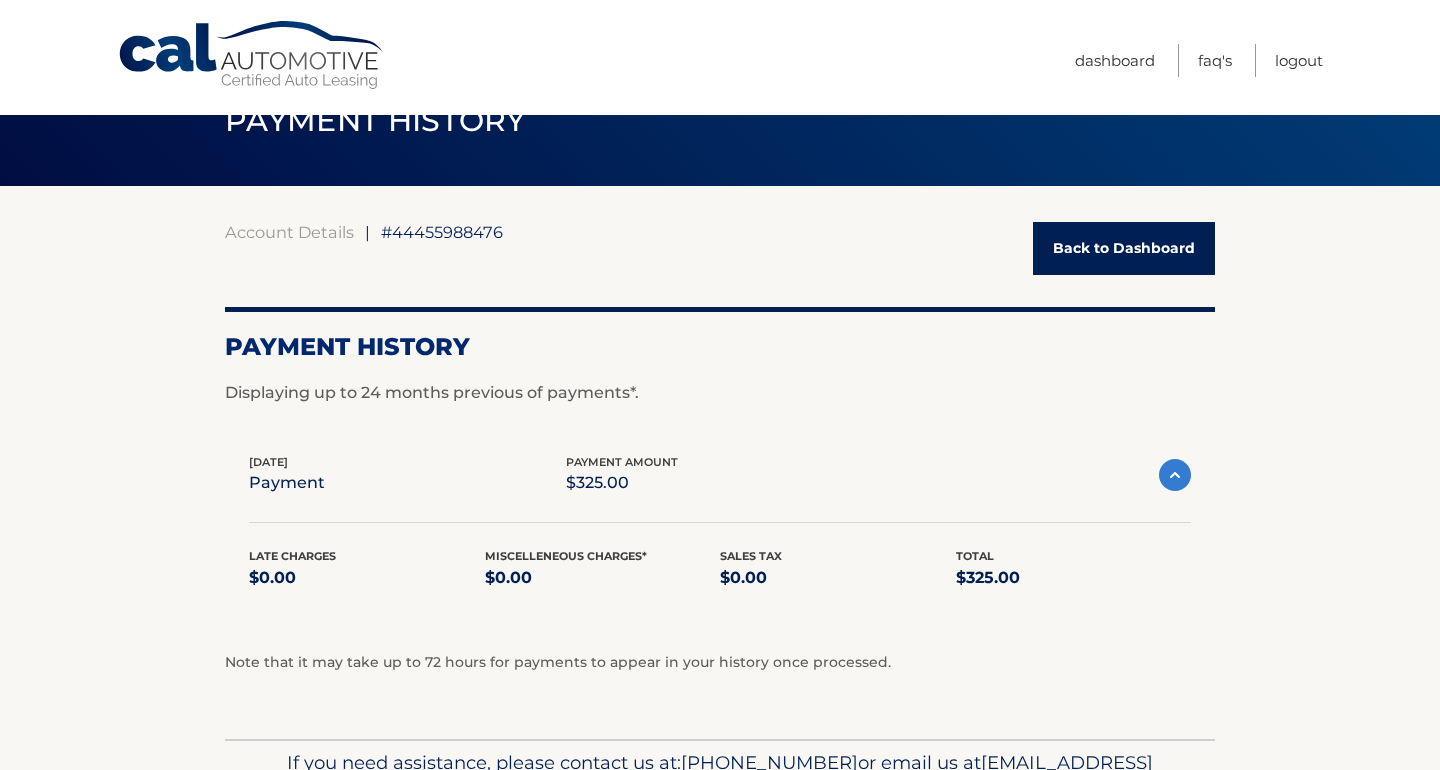
click at [1172, 469] on img at bounding box center [1175, 475] width 32 height 32
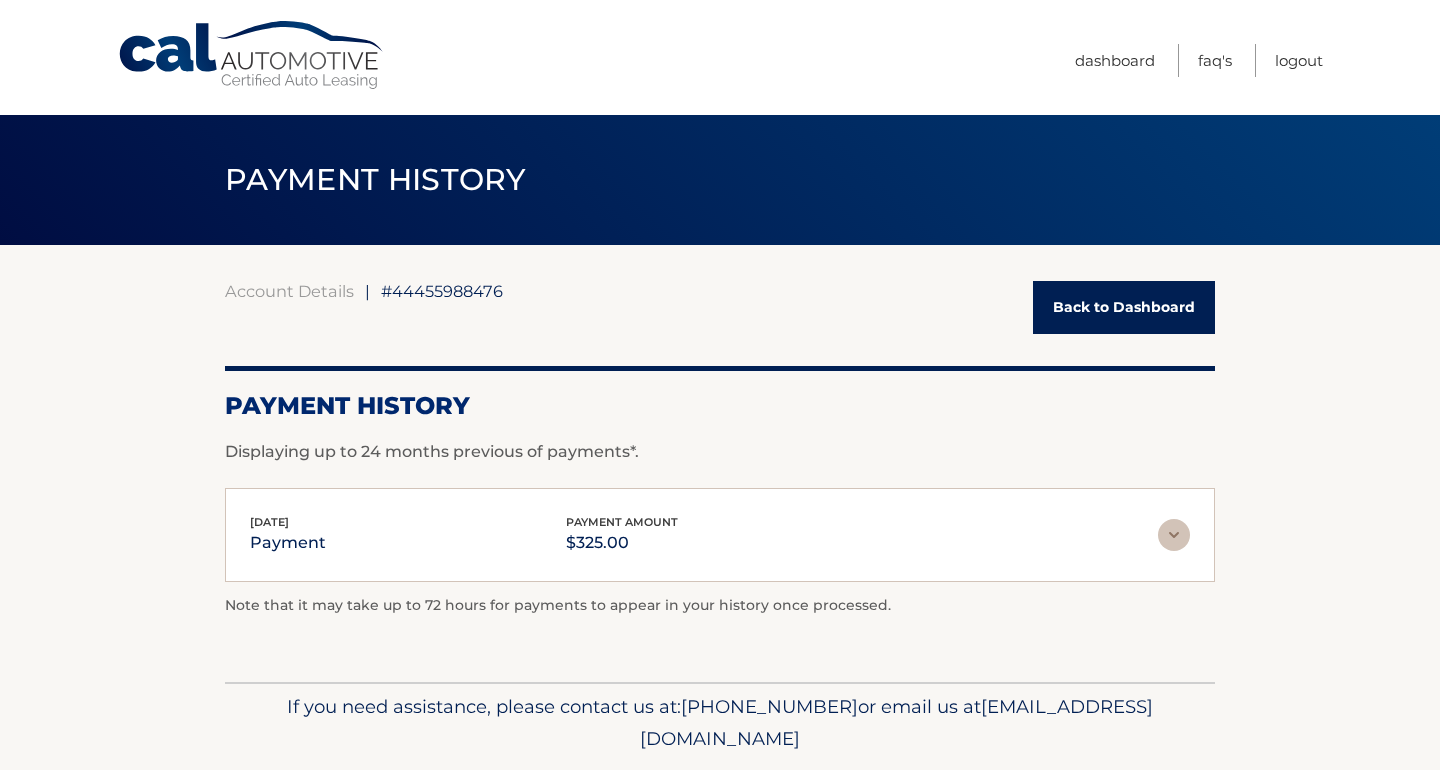
scroll to position [0, 0]
